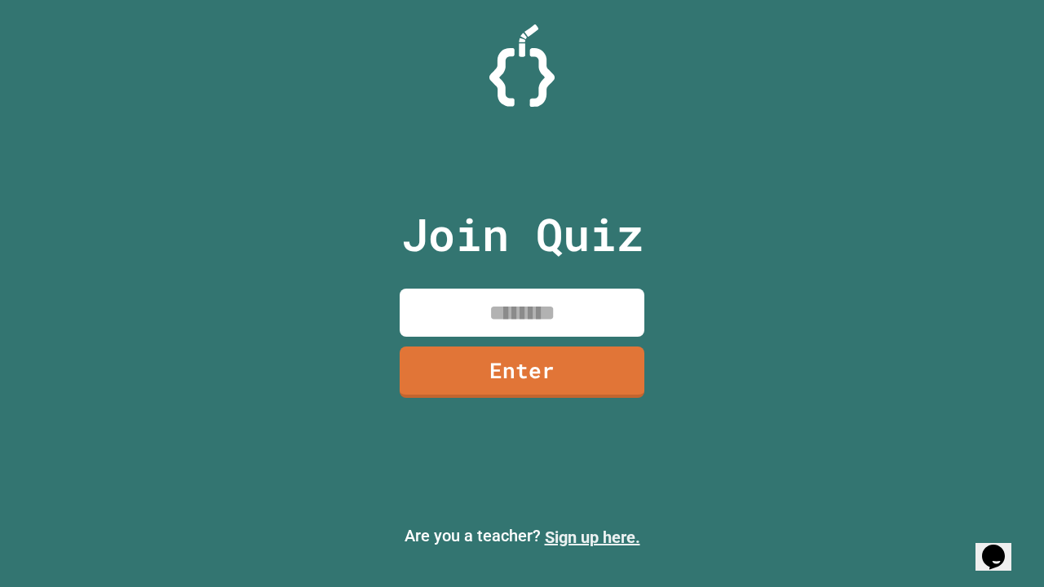
click at [592, 537] on link "Sign up here." at bounding box center [592, 537] width 95 height 20
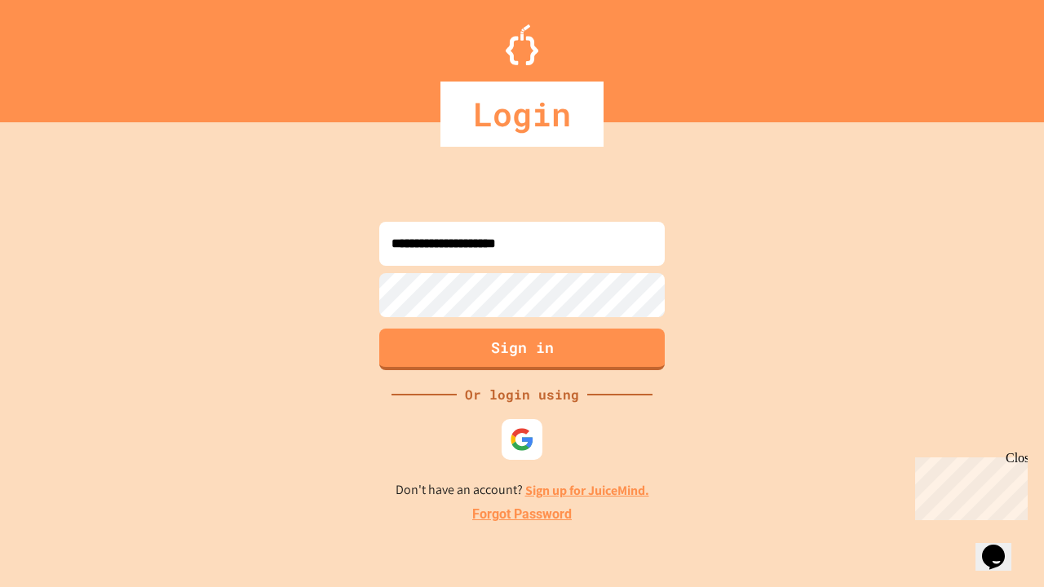
type input "**********"
